Goal: Navigation & Orientation: Find specific page/section

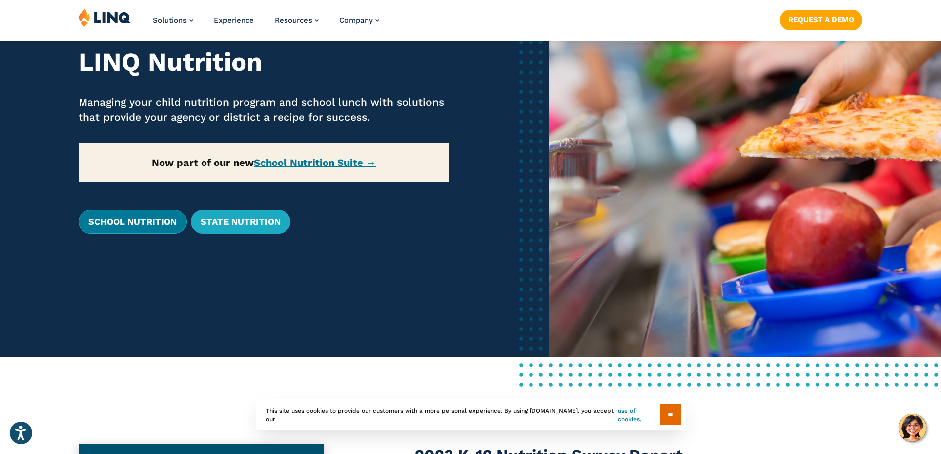
click at [135, 220] on link "School Nutrition" at bounding box center [133, 222] width 108 height 24
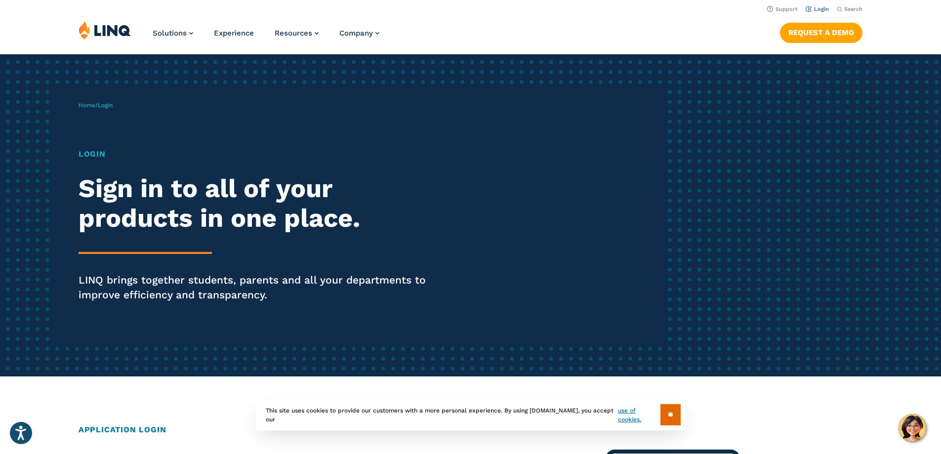
click at [814, 7] on link "Login" at bounding box center [817, 9] width 23 height 6
click at [817, 8] on link "Login" at bounding box center [817, 9] width 23 height 6
